Goal: Task Accomplishment & Management: Manage account settings

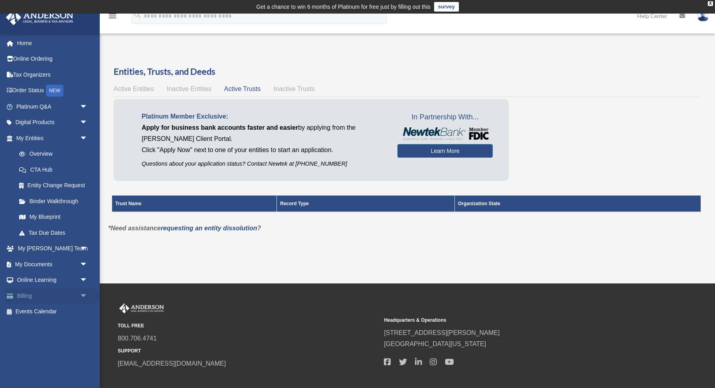
click at [31, 291] on link "Billing arrow_drop_down" at bounding box center [53, 296] width 94 height 16
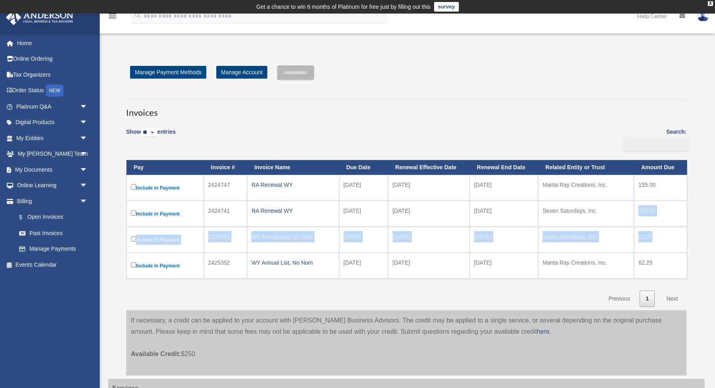
drag, startPoint x: 654, startPoint y: 236, endPoint x: 639, endPoint y: 211, distance: 29.0
click at [639, 211] on tbody "Include in Payment 2424747 RA Renewal WY [DATE] [DATE] [DATE] Manta Ray Creatio…" at bounding box center [406, 227] width 561 height 104
click at [639, 211] on td "155.00" at bounding box center [660, 214] width 53 height 26
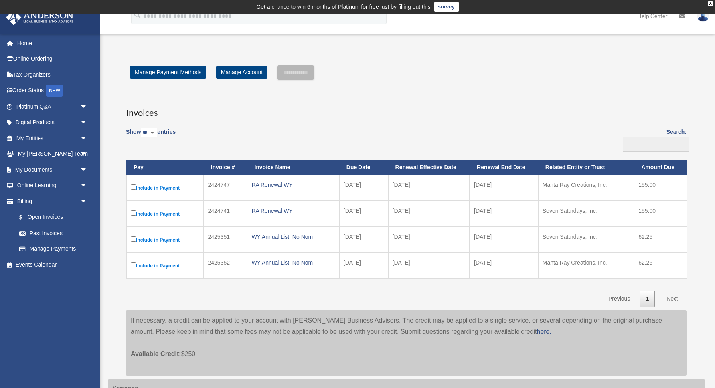
click at [639, 211] on td "155.00" at bounding box center [660, 214] width 53 height 26
click at [642, 238] on td "62.25" at bounding box center [660, 240] width 53 height 26
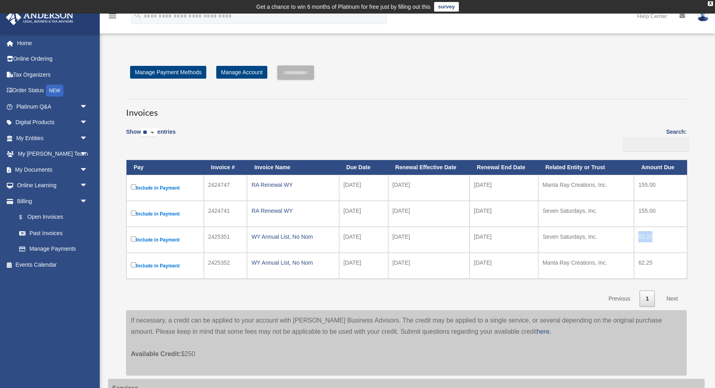
click at [642, 237] on td "62.25" at bounding box center [660, 240] width 53 height 26
click at [644, 211] on td "155.00" at bounding box center [660, 214] width 53 height 26
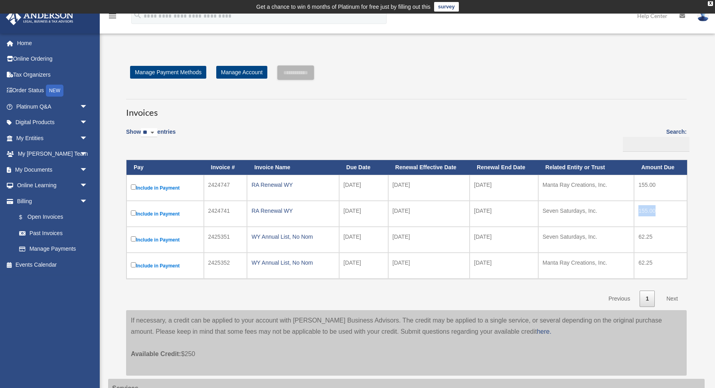
click at [644, 211] on td "155.00" at bounding box center [660, 214] width 53 height 26
click at [351, 238] on td "2026-02-08" at bounding box center [363, 240] width 49 height 26
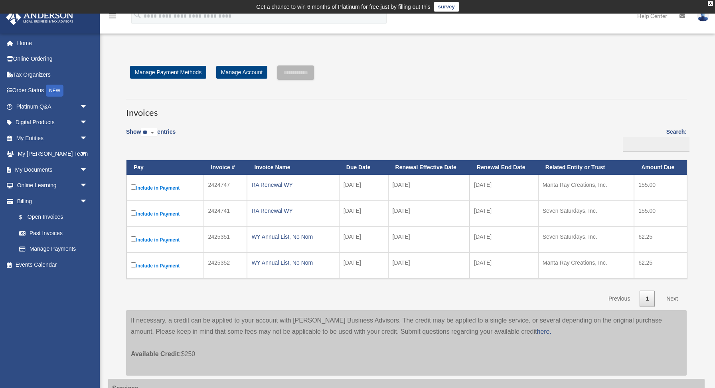
click at [642, 212] on td "155.00" at bounding box center [660, 214] width 53 height 26
click at [646, 211] on td "155.00" at bounding box center [660, 214] width 53 height 26
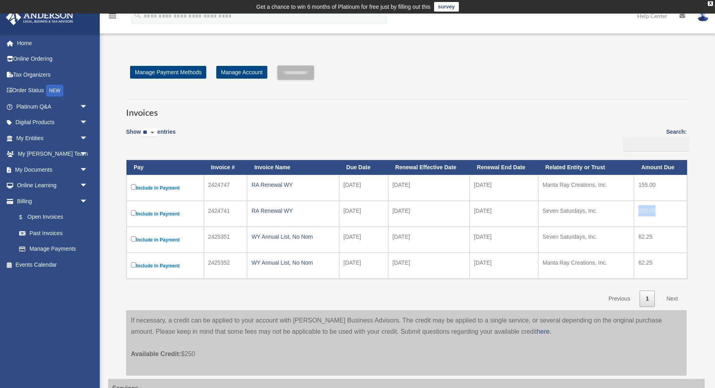
click at [646, 211] on td "155.00" at bounding box center [660, 214] width 53 height 26
click at [649, 211] on td "155.00" at bounding box center [660, 214] width 53 height 26
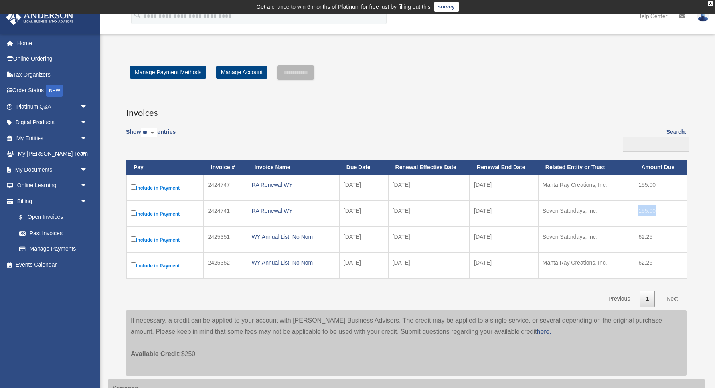
click at [649, 211] on td "155.00" at bounding box center [660, 214] width 53 height 26
click at [644, 211] on td "155.00" at bounding box center [660, 214] width 53 height 26
click at [640, 211] on td "155.00" at bounding box center [660, 214] width 53 height 26
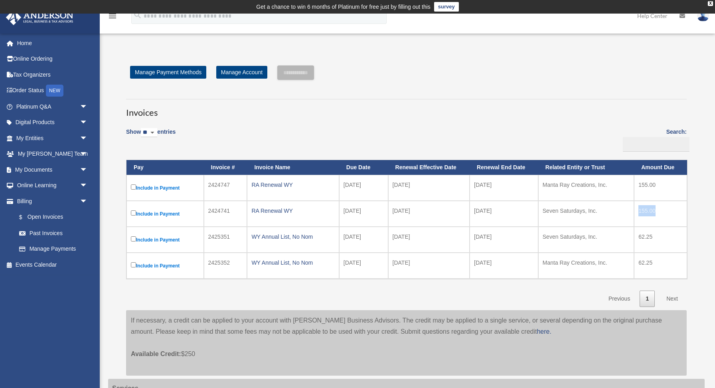
click at [652, 211] on td "155.00" at bounding box center [660, 214] width 53 height 26
